Goal: Task Accomplishment & Management: Manage account settings

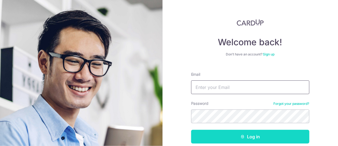
type input "[EMAIL_ADDRESS][DOMAIN_NAME]"
click at [241, 141] on button "Log in" at bounding box center [250, 137] width 118 height 14
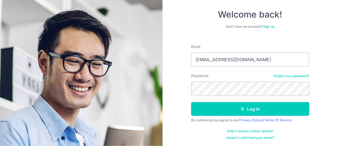
scroll to position [28, 0]
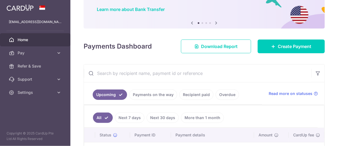
scroll to position [3, 0]
